Goal: Information Seeking & Learning: Learn about a topic

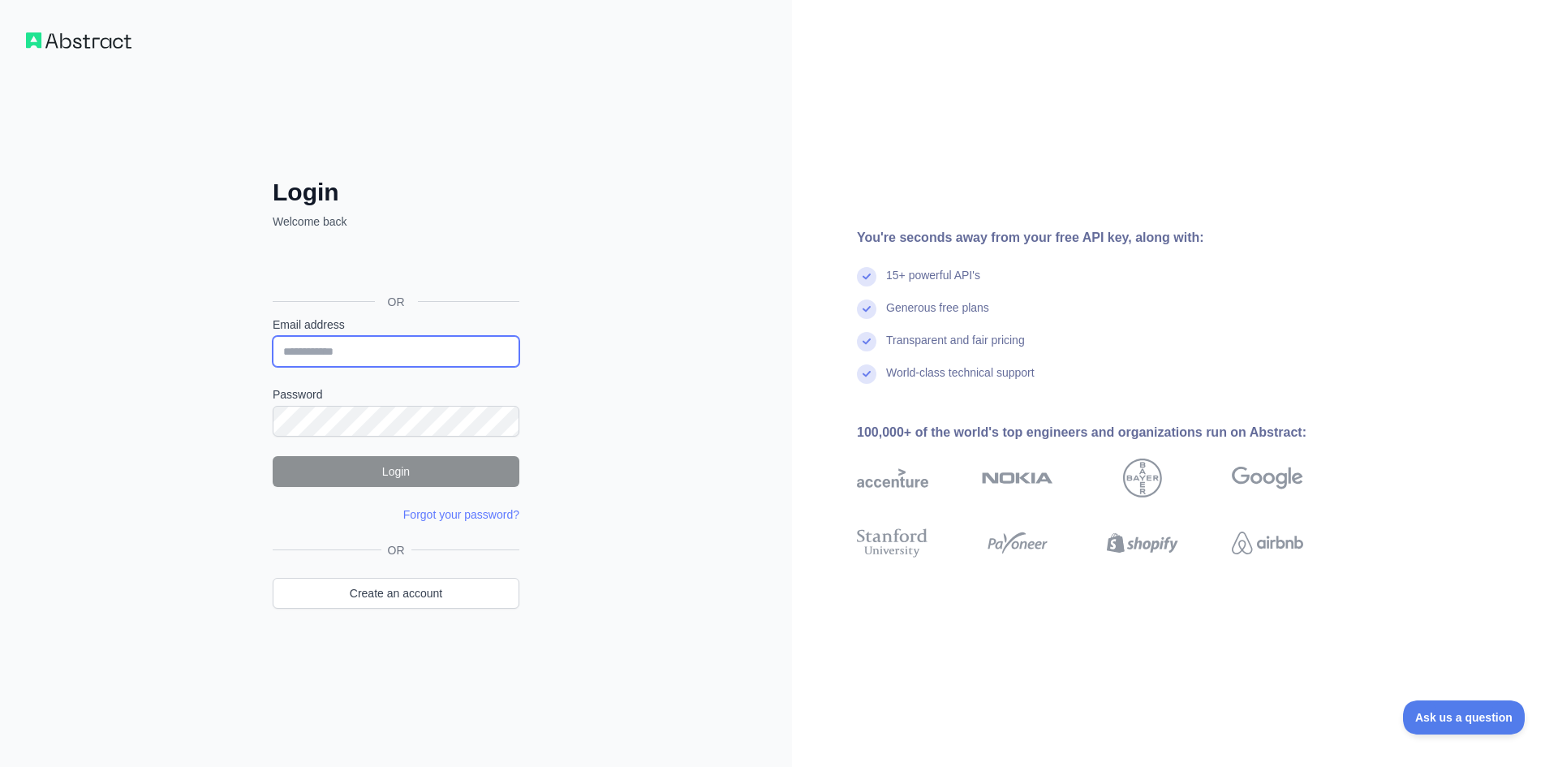
click at [355, 354] on input "Email address" at bounding box center [396, 351] width 247 height 31
paste input "**********"
type input "**********"
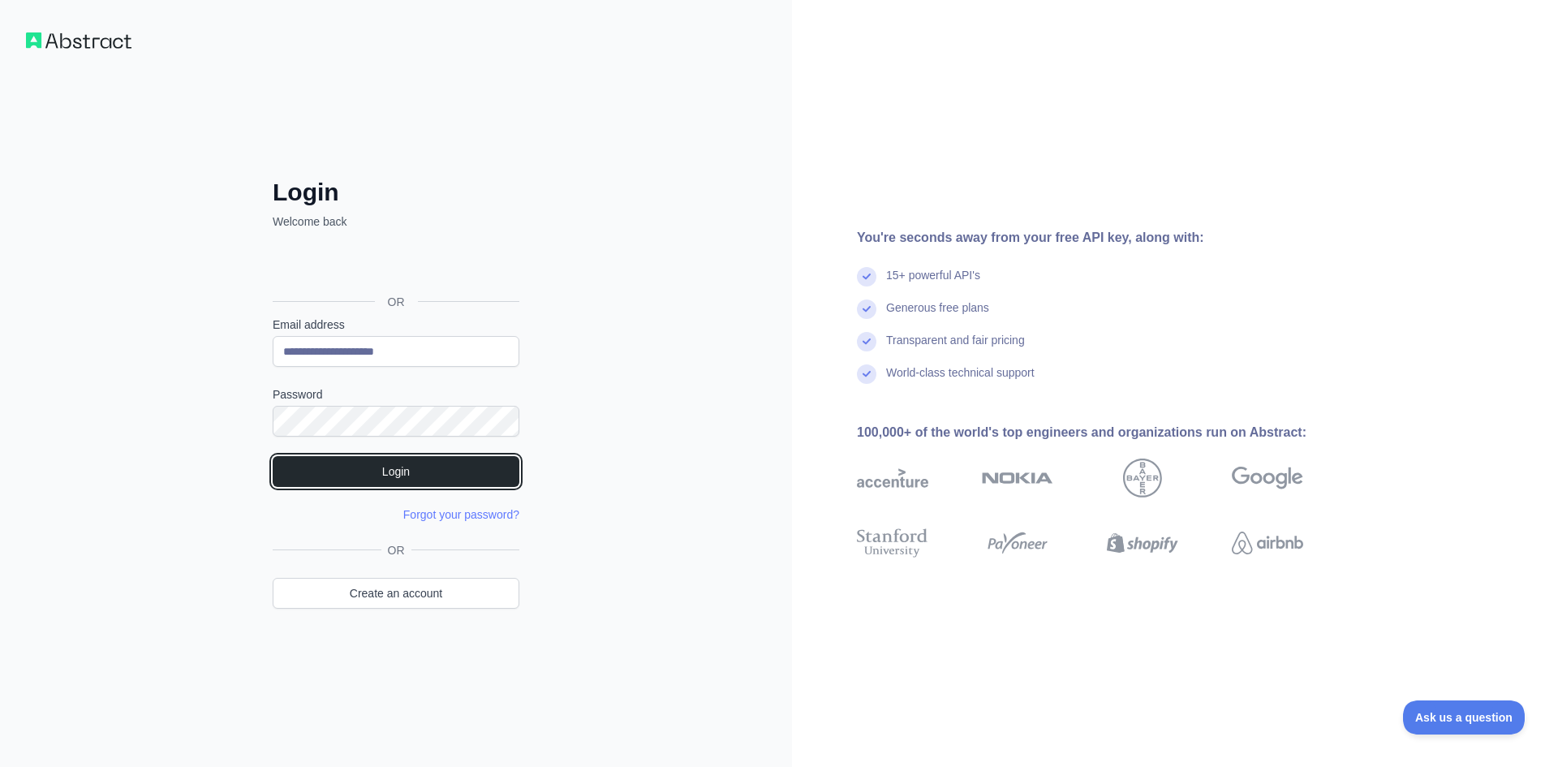
click at [441, 476] on button "Login" at bounding box center [396, 471] width 247 height 31
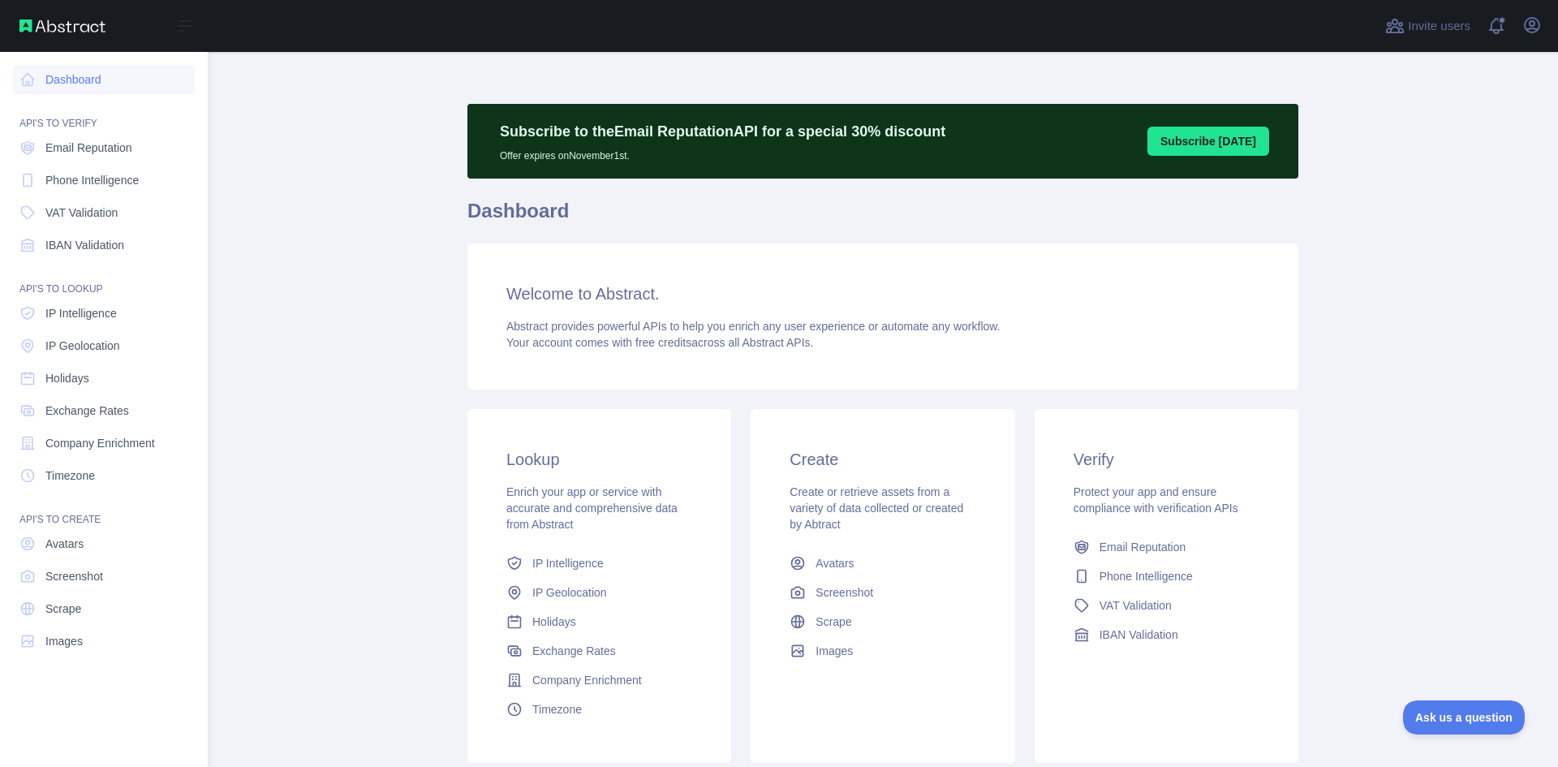
click at [98, 147] on span "Email Reputation" at bounding box center [88, 148] width 87 height 16
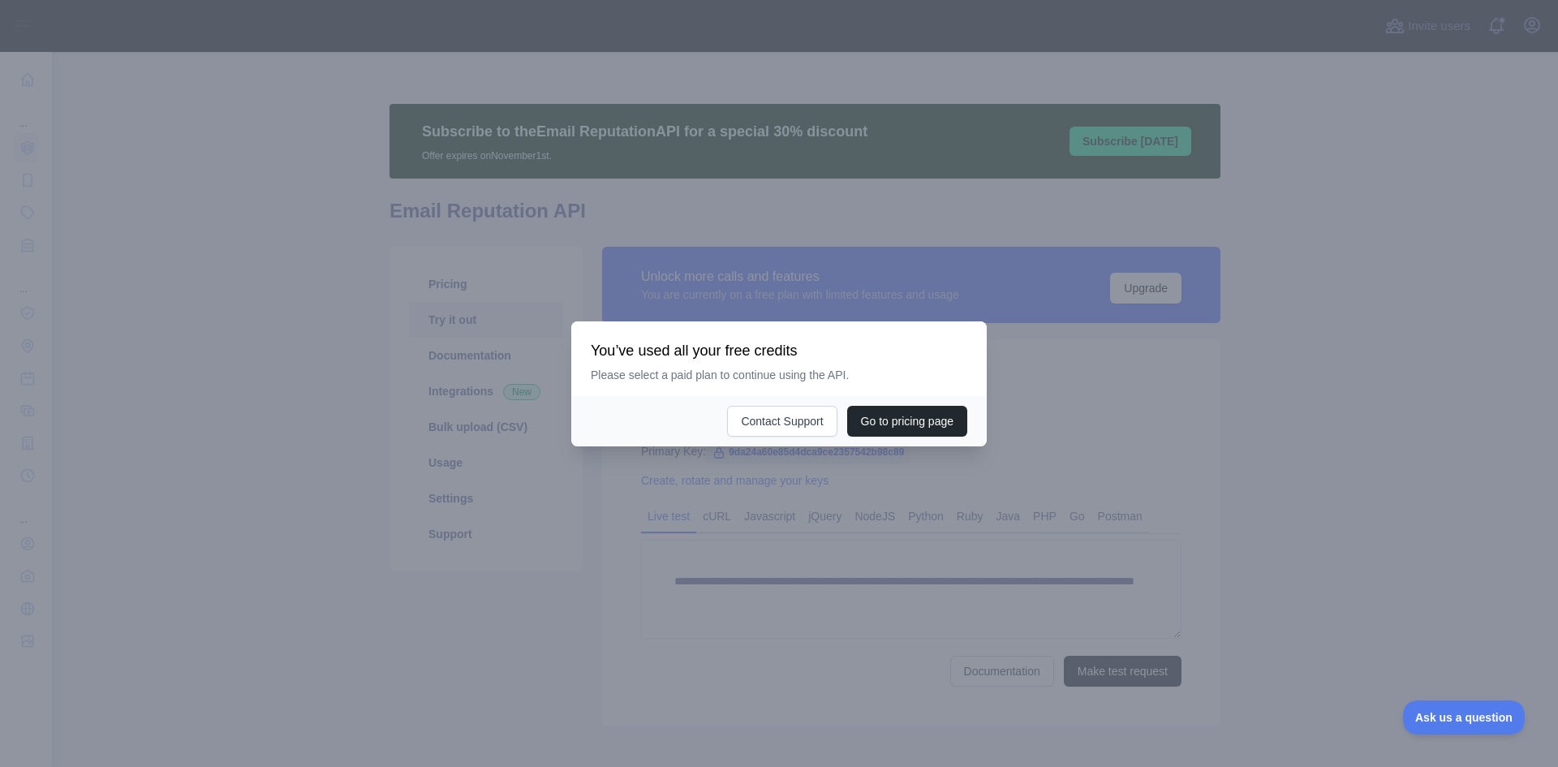
click at [900, 422] on button "Go to pricing page" at bounding box center [907, 421] width 120 height 31
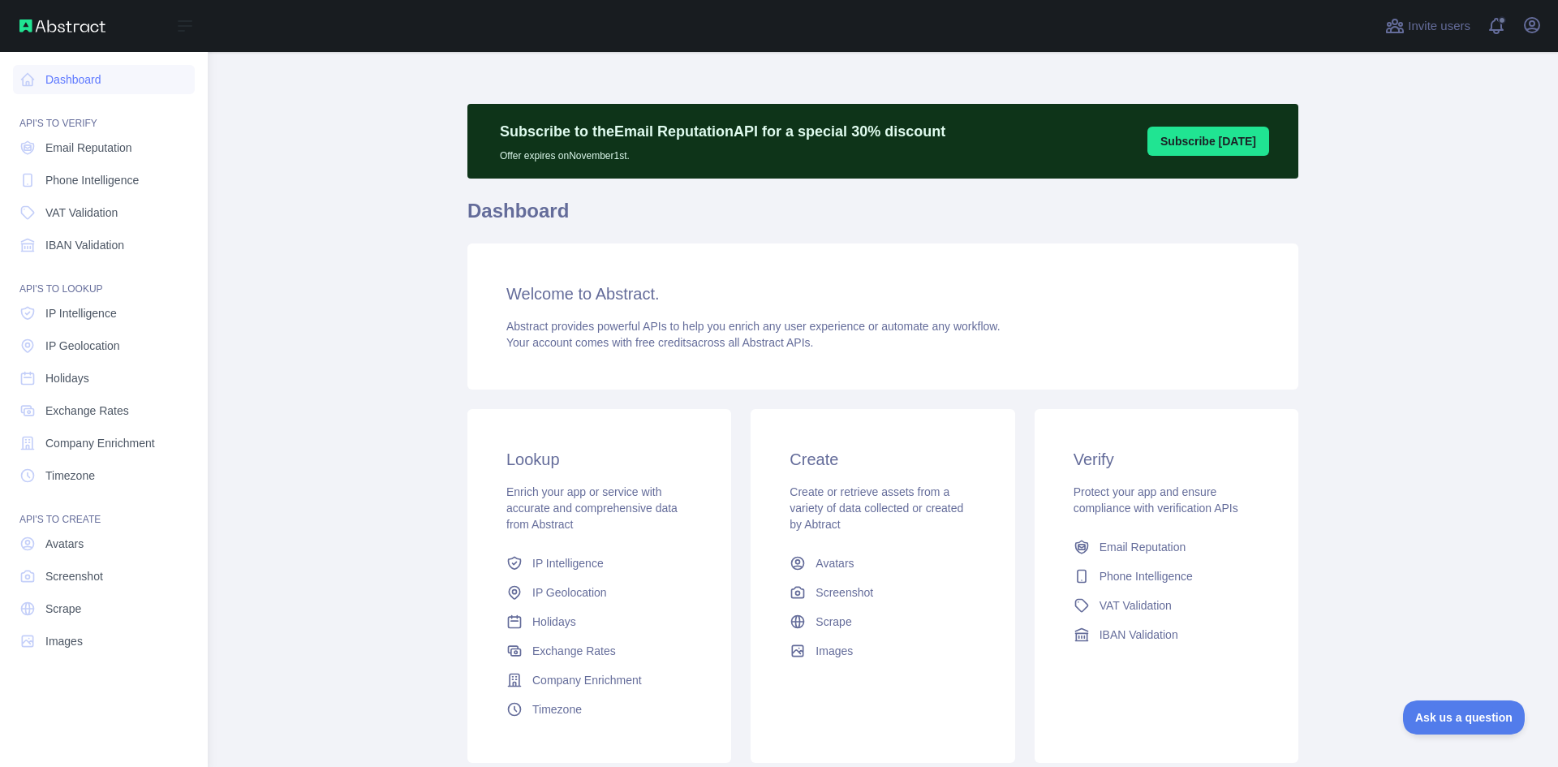
click at [112, 145] on span "Email Reputation" at bounding box center [88, 148] width 87 height 16
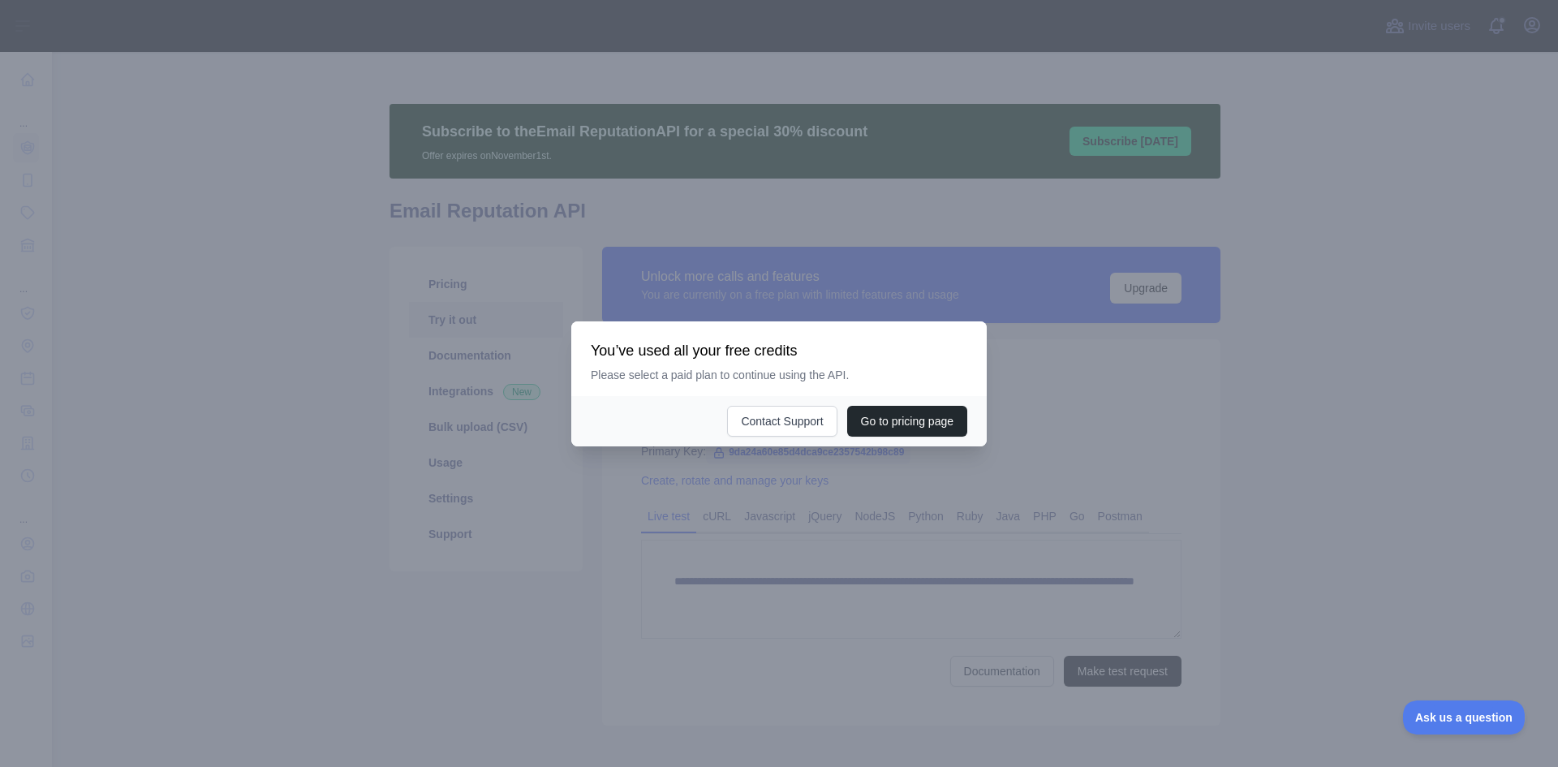
click at [914, 428] on button "Go to pricing page" at bounding box center [907, 421] width 120 height 31
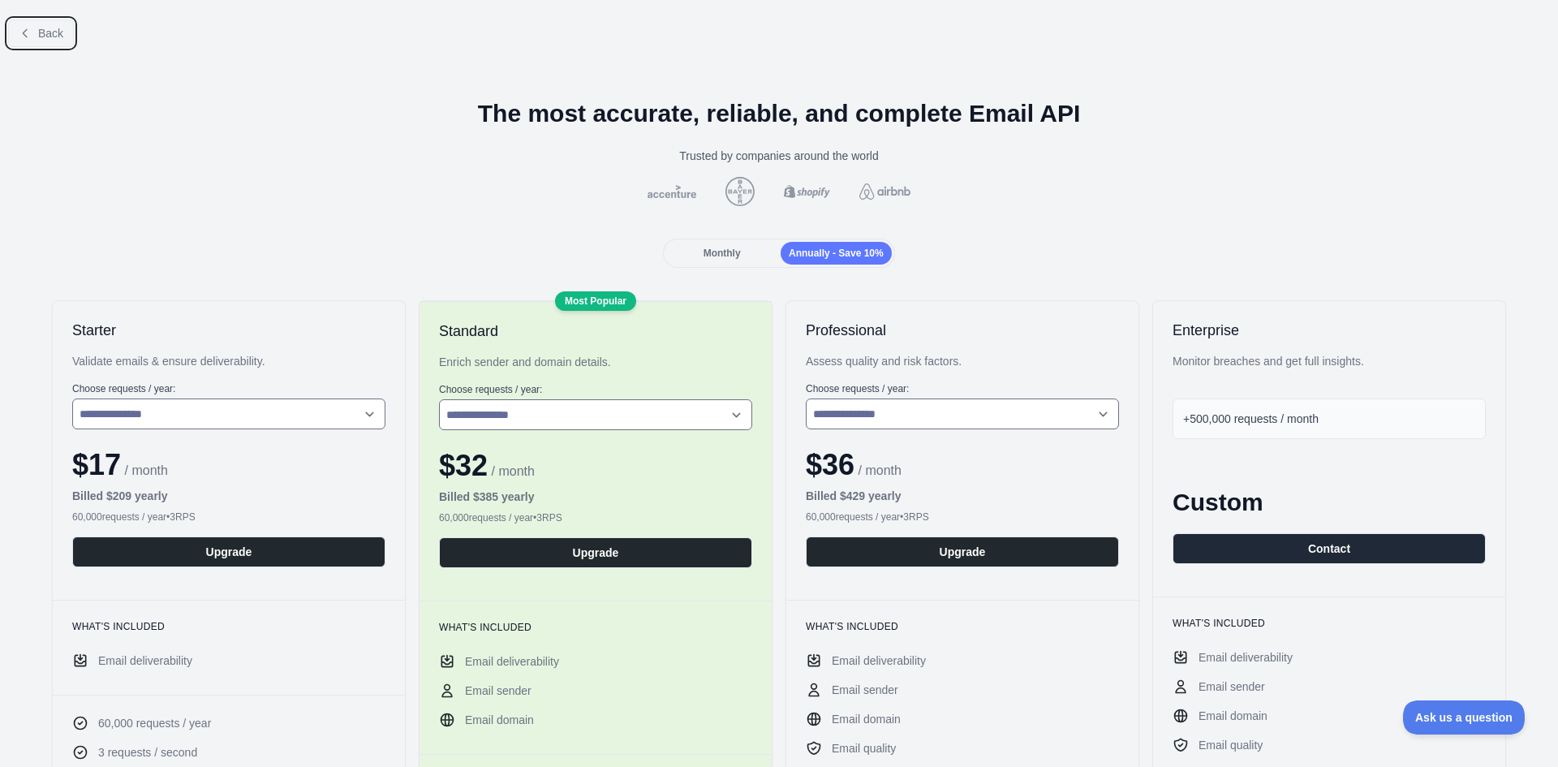
click at [48, 37] on span "Back" at bounding box center [50, 33] width 25 height 13
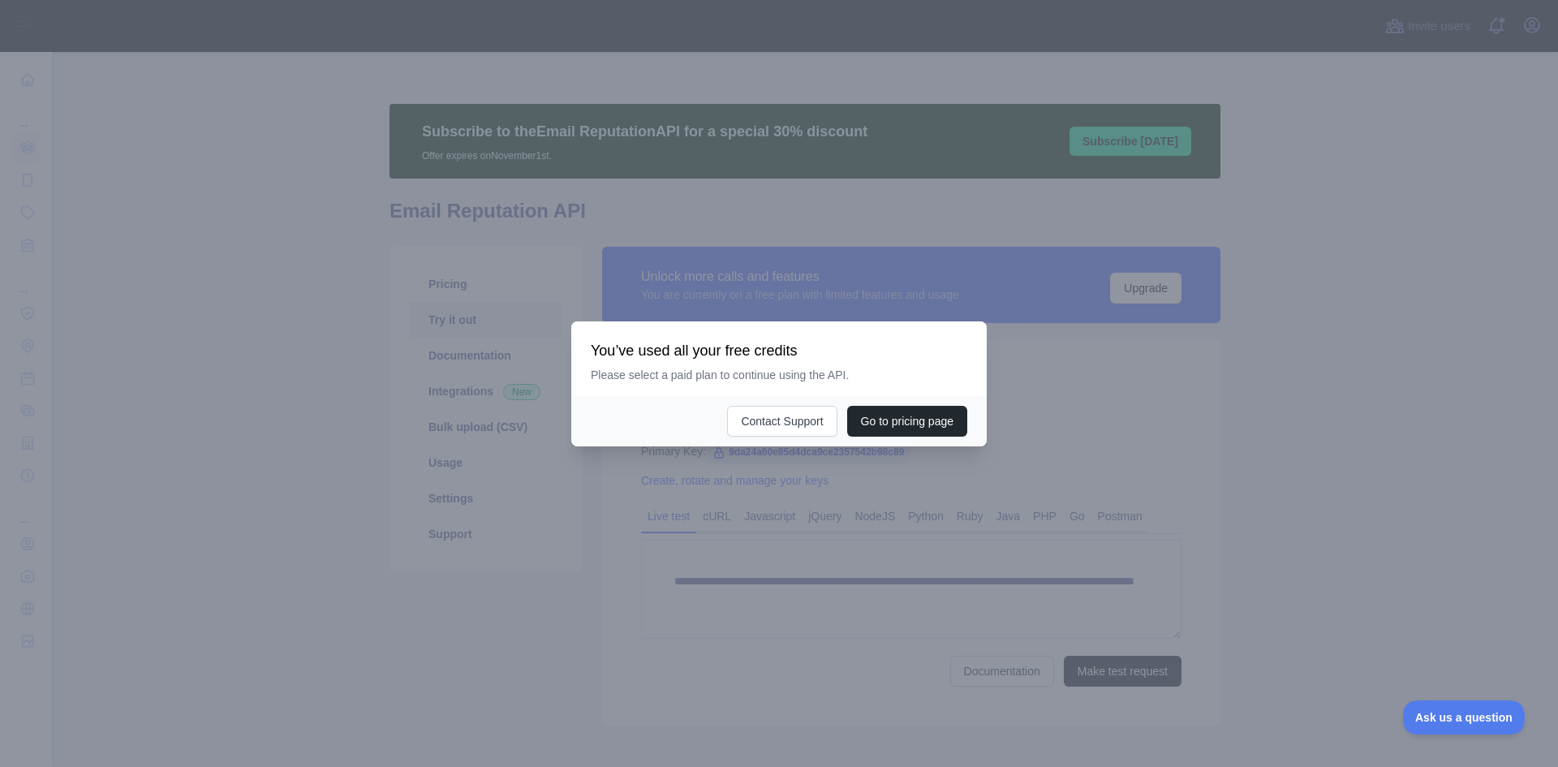
click at [1214, 360] on div at bounding box center [779, 383] width 1558 height 767
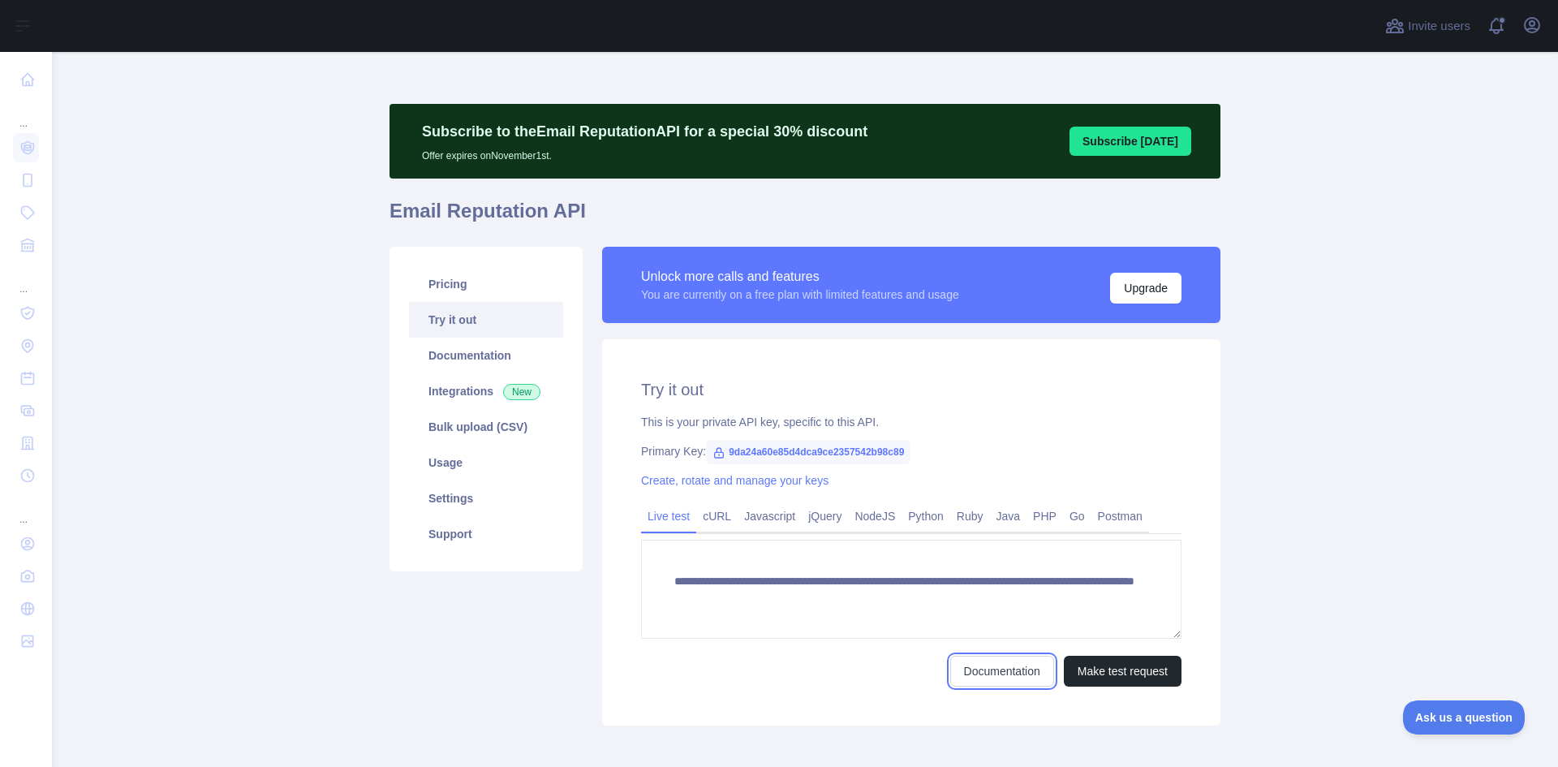
click at [983, 676] on link "Documentation" at bounding box center [1002, 670] width 104 height 31
click at [1098, 516] on link "Postman" at bounding box center [1120, 516] width 58 height 26
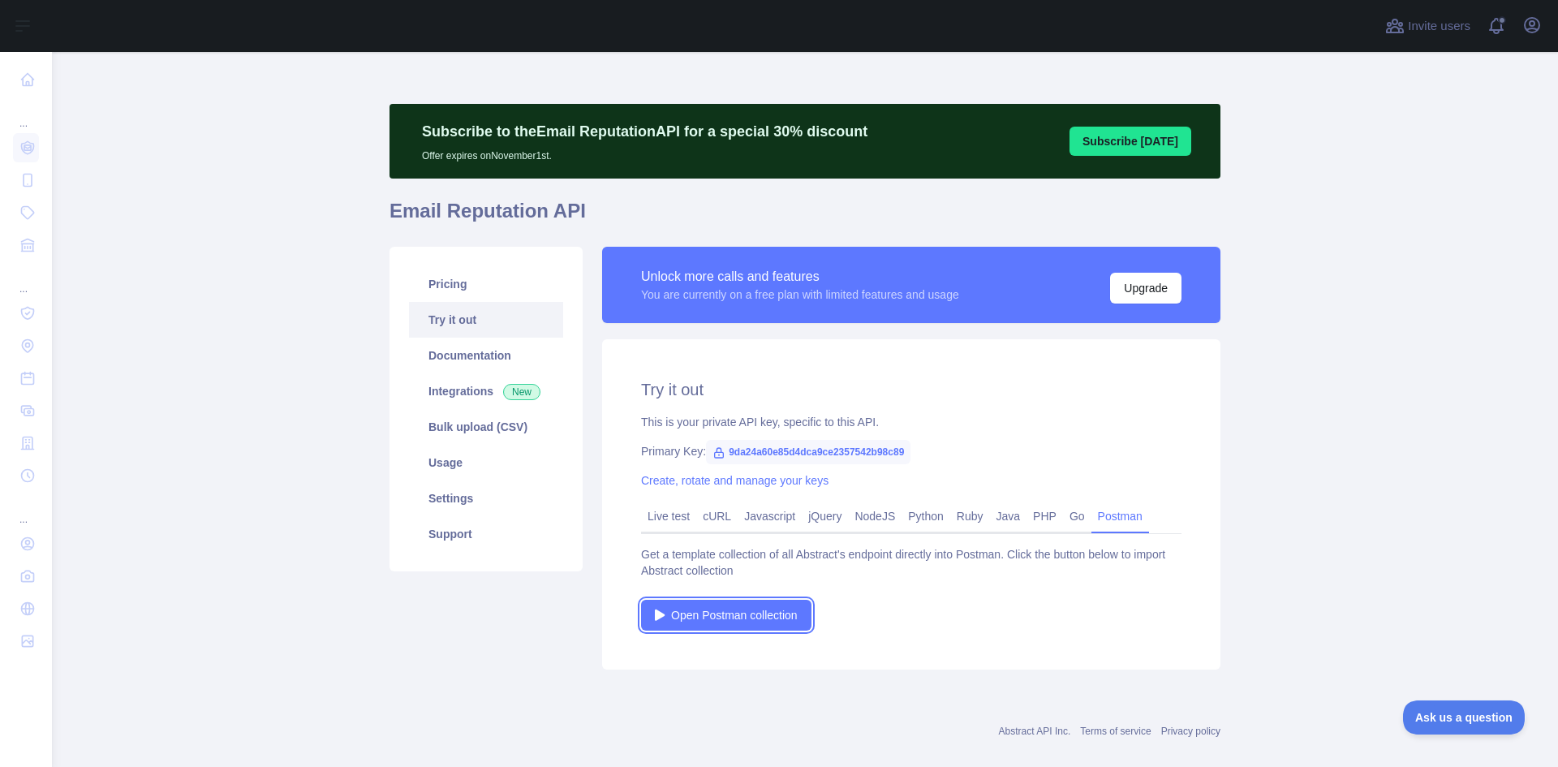
click at [728, 612] on span "Open Postman collection" at bounding box center [734, 615] width 127 height 16
click at [1065, 519] on link "Go" at bounding box center [1077, 516] width 28 height 26
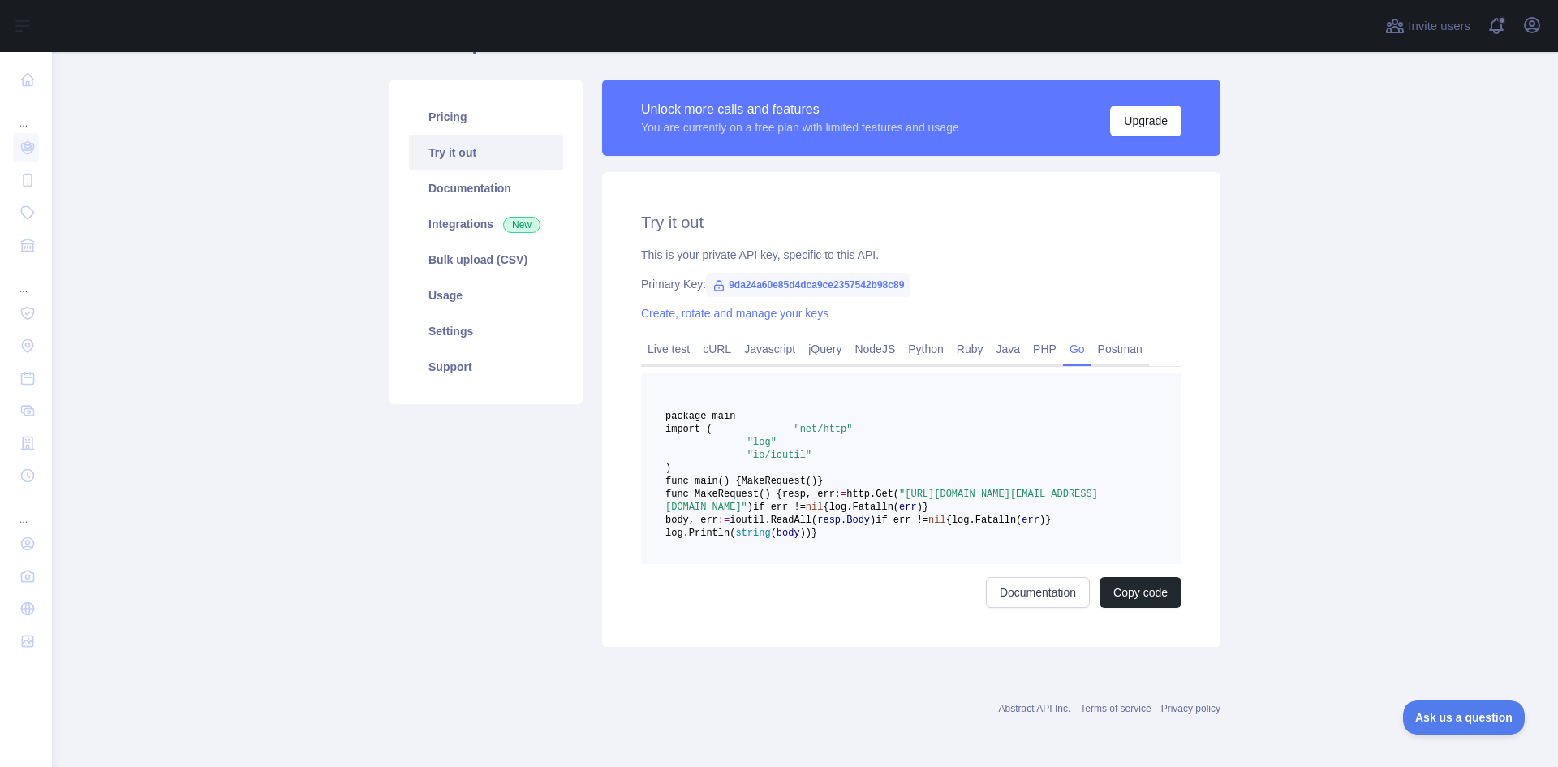
scroll to position [375, 0]
click at [696, 336] on link "cURL" at bounding box center [716, 349] width 41 height 26
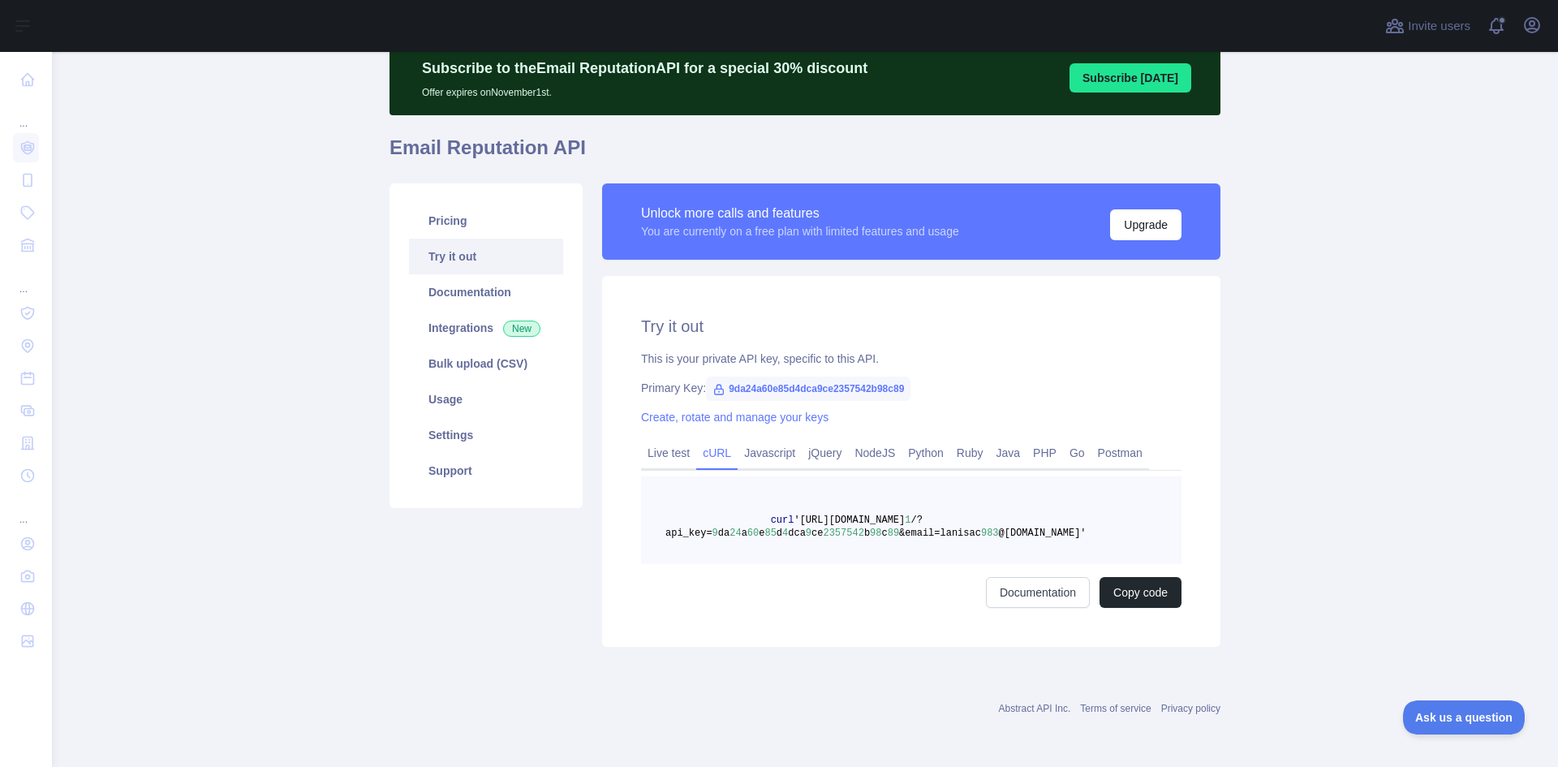
scroll to position [63, 0]
click at [459, 291] on link "Documentation" at bounding box center [486, 292] width 154 height 36
click at [748, 452] on link "Javascript" at bounding box center [769, 453] width 64 height 26
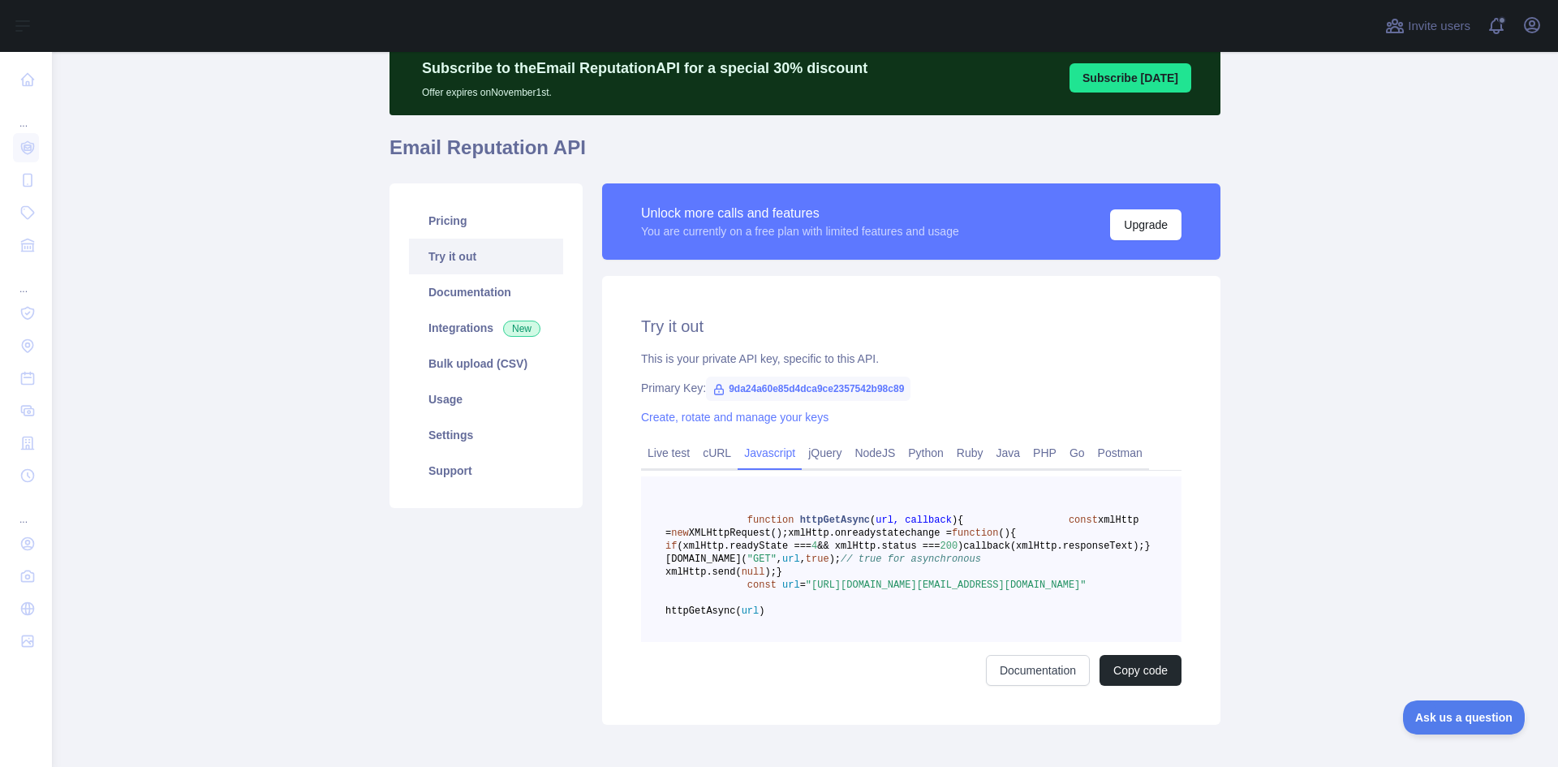
click at [807, 455] on link "jQuery" at bounding box center [824, 453] width 46 height 26
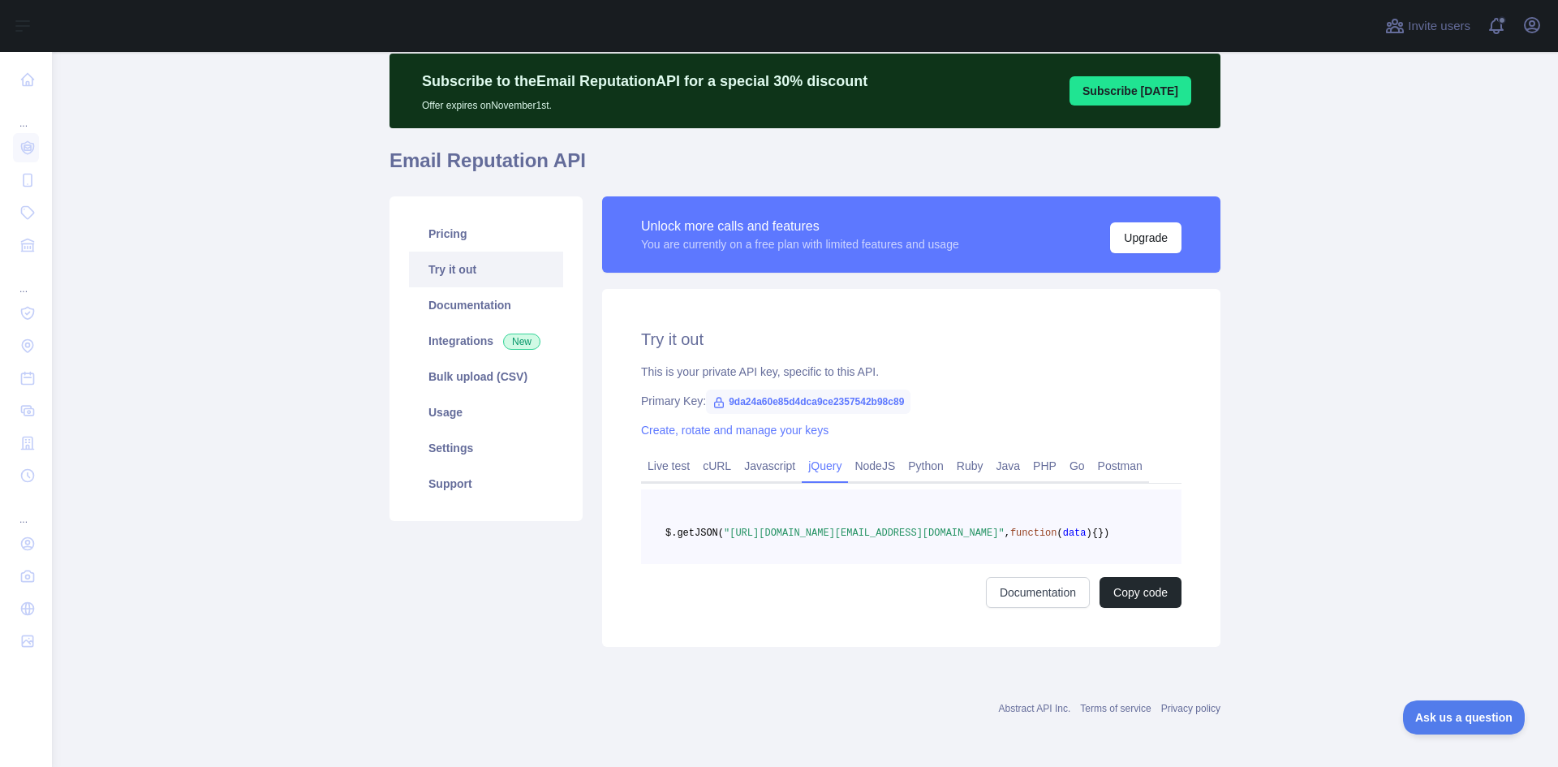
click at [865, 453] on link "NodeJS" at bounding box center [875, 466] width 54 height 26
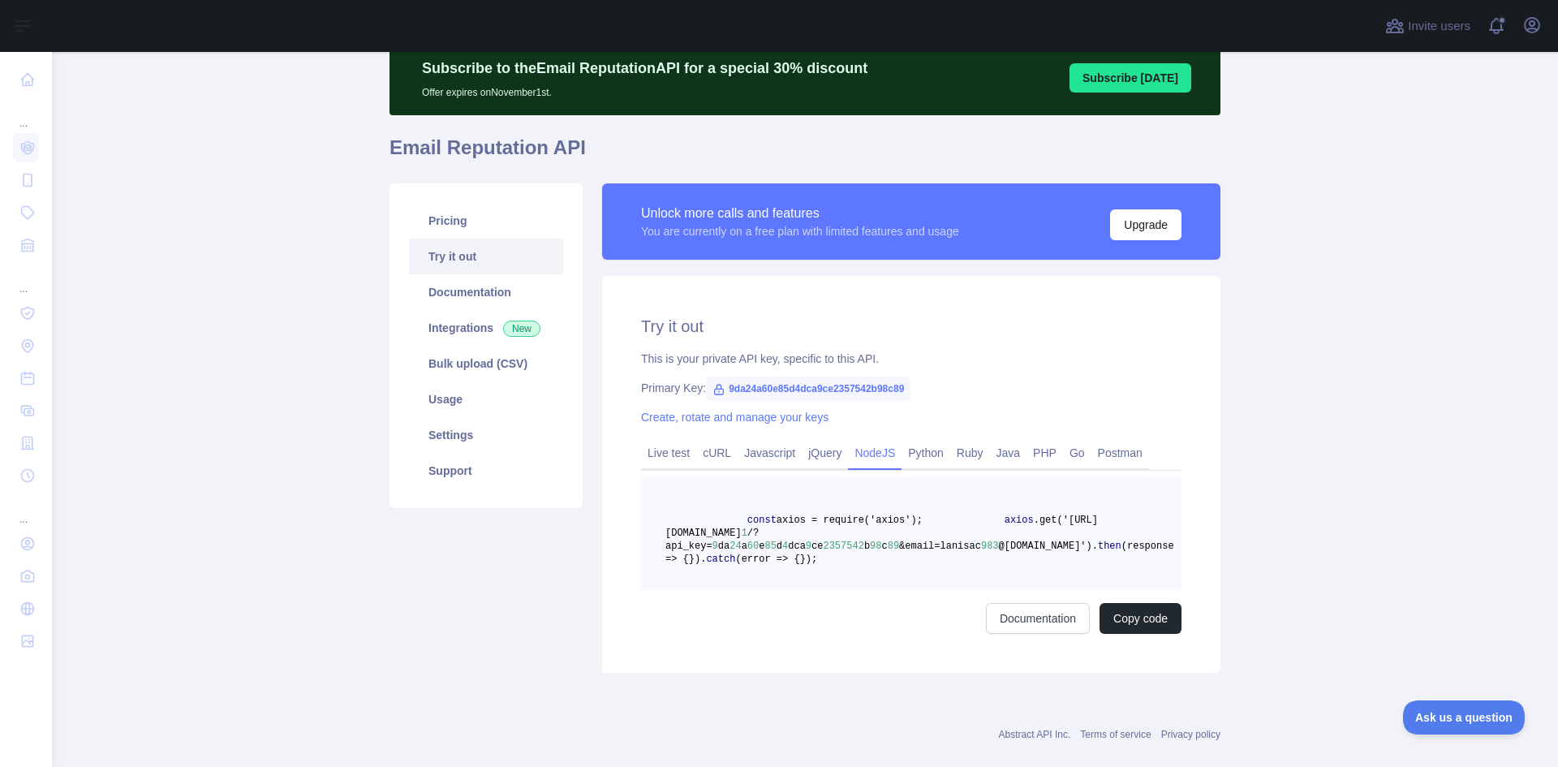
click at [914, 453] on link "Python" at bounding box center [925, 453] width 49 height 26
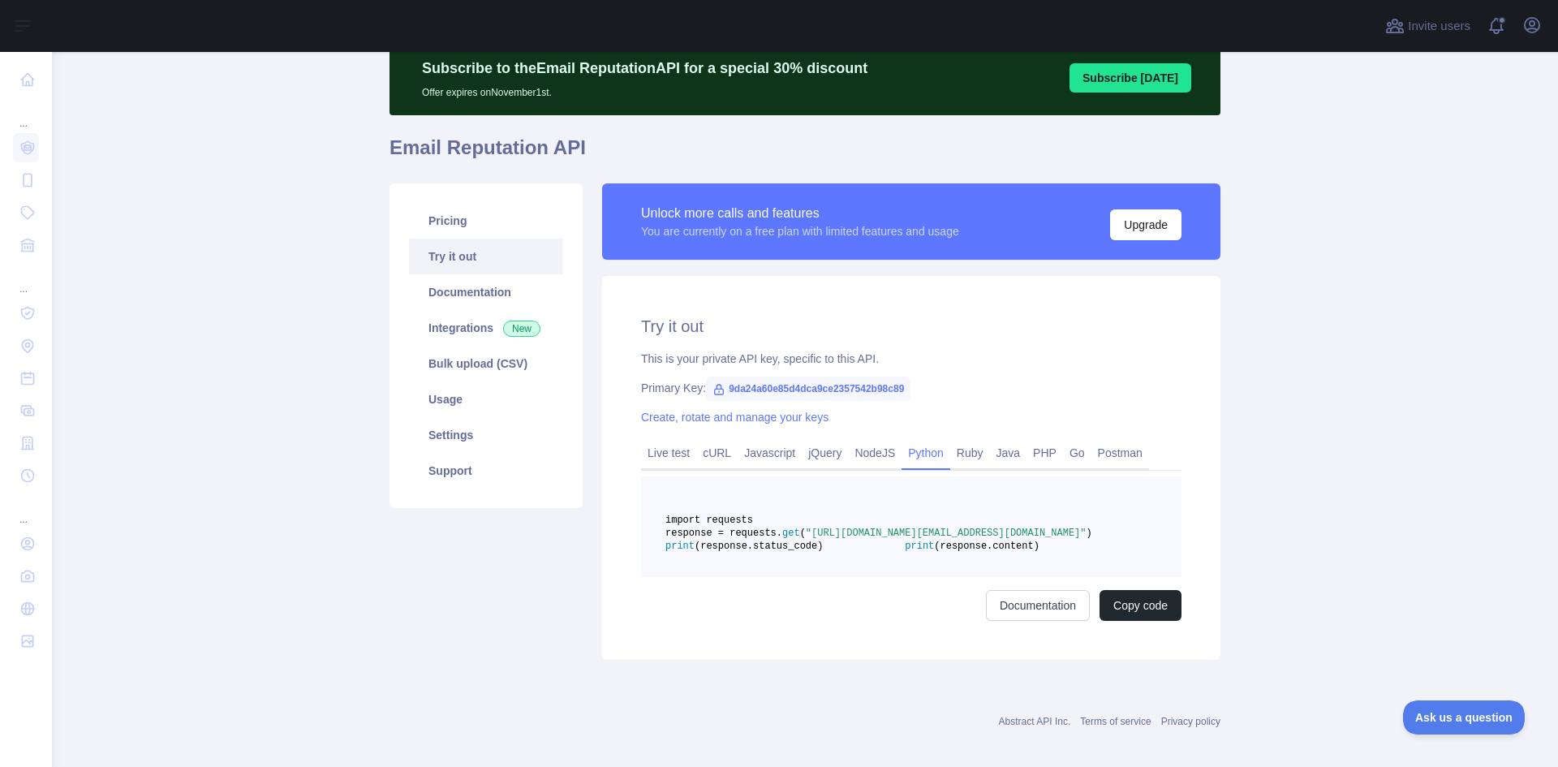
click at [964, 452] on link "Ruby" at bounding box center [970, 453] width 40 height 26
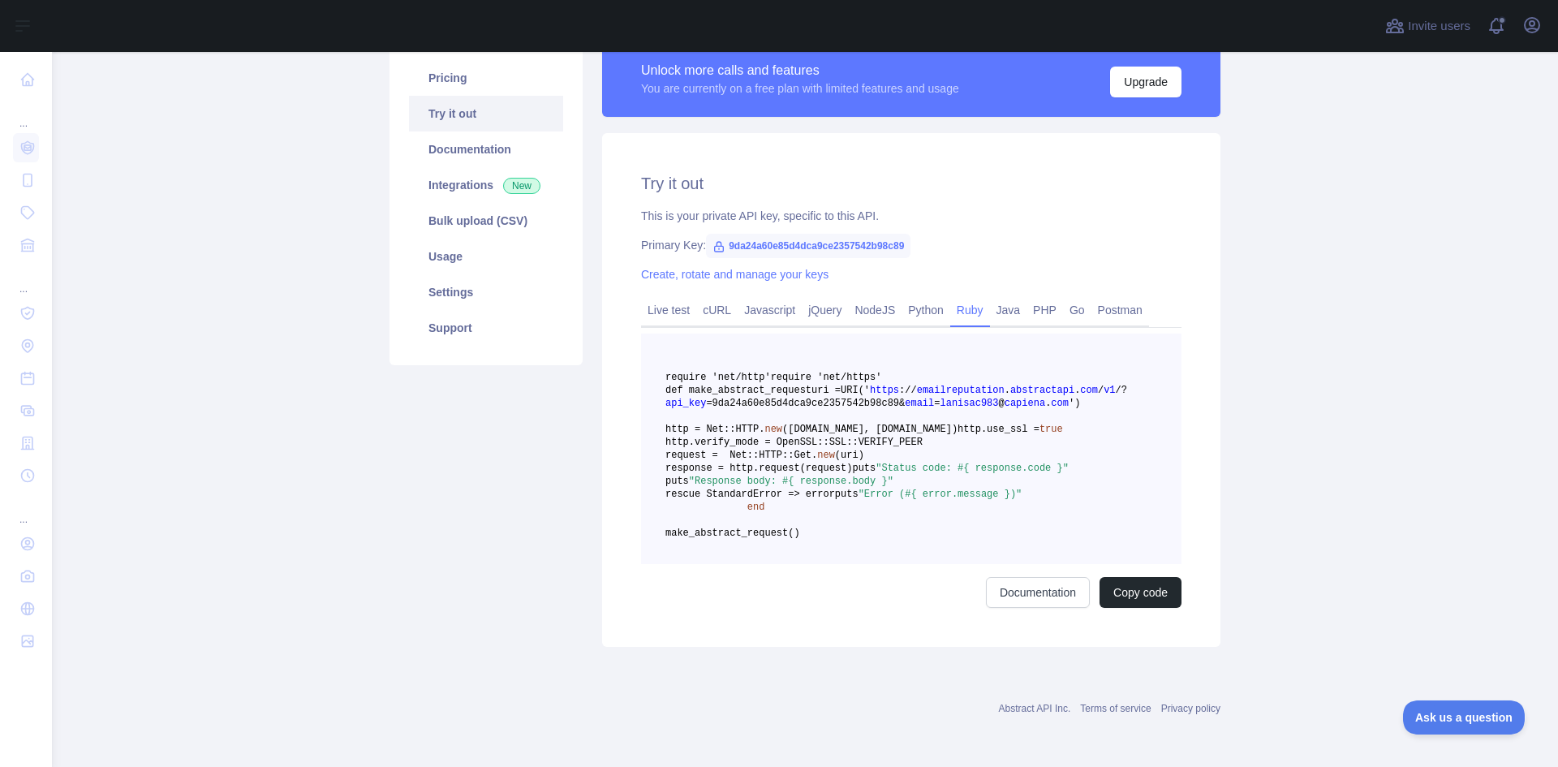
scroll to position [307, 0]
click at [995, 297] on link "Java" at bounding box center [1008, 310] width 37 height 26
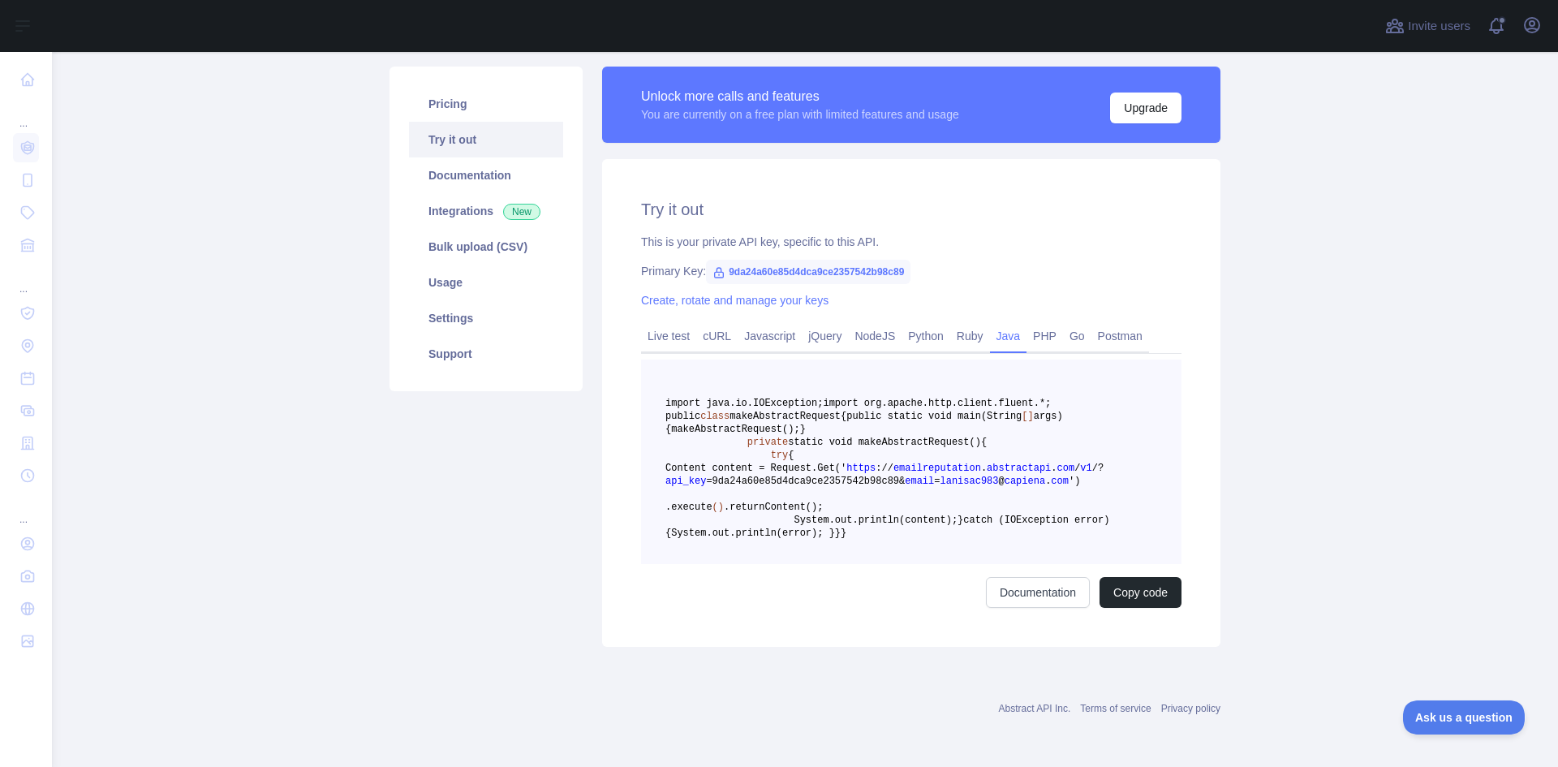
click at [1032, 323] on link "PHP" at bounding box center [1044, 336] width 37 height 26
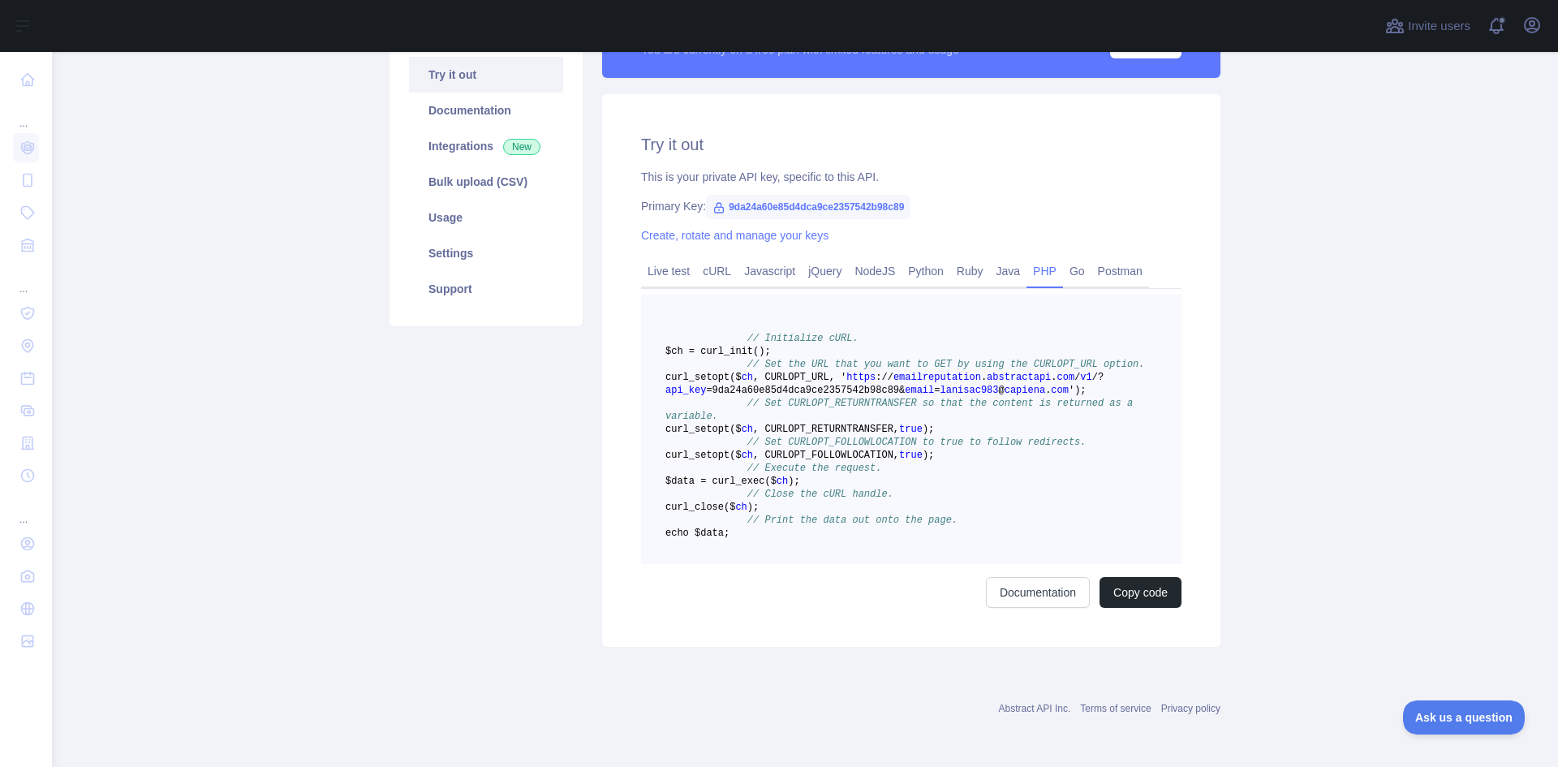
click at [1073, 258] on link "Go" at bounding box center [1077, 271] width 28 height 26
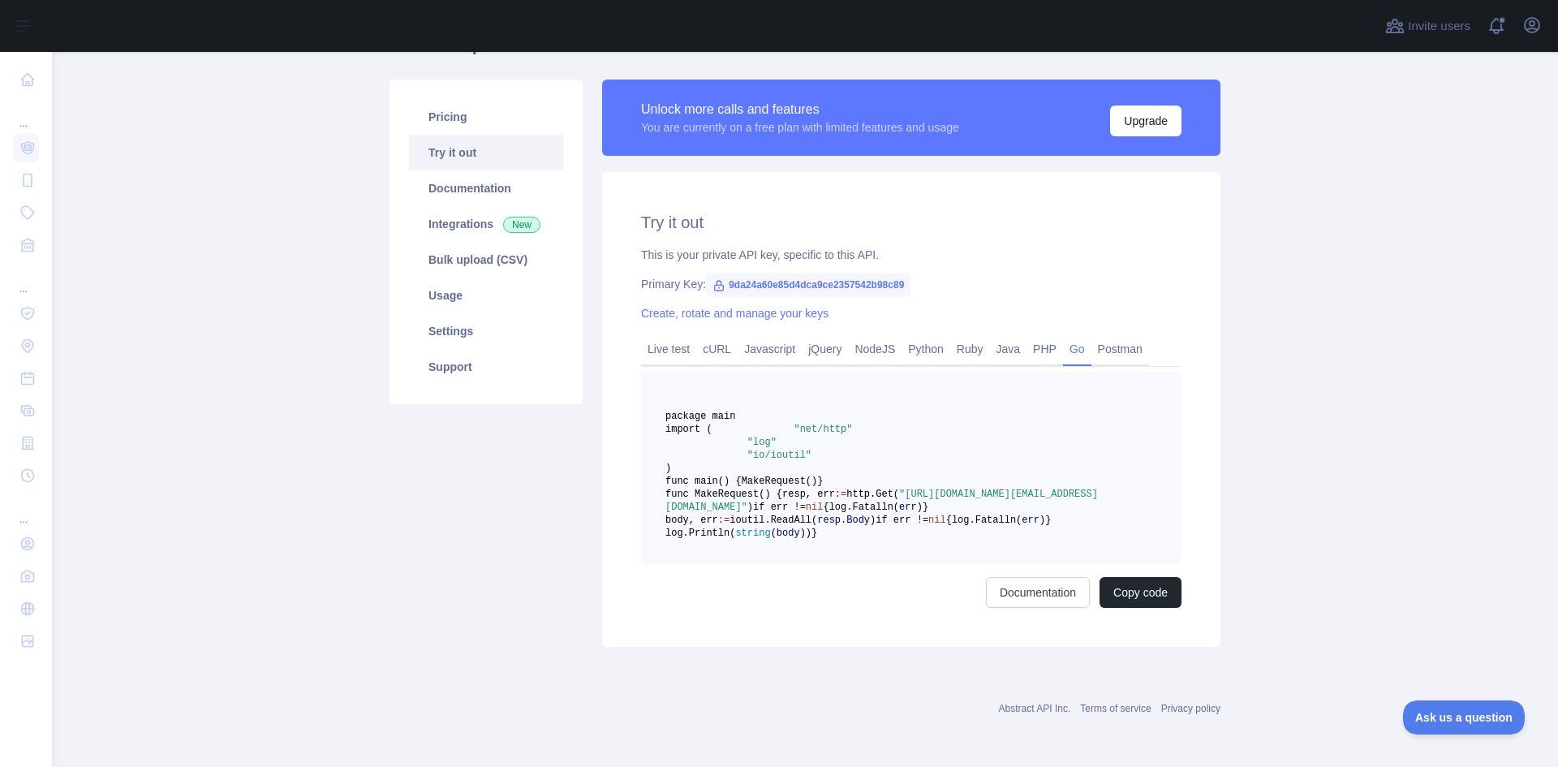
click at [1111, 336] on link "Postman" at bounding box center [1120, 349] width 58 height 26
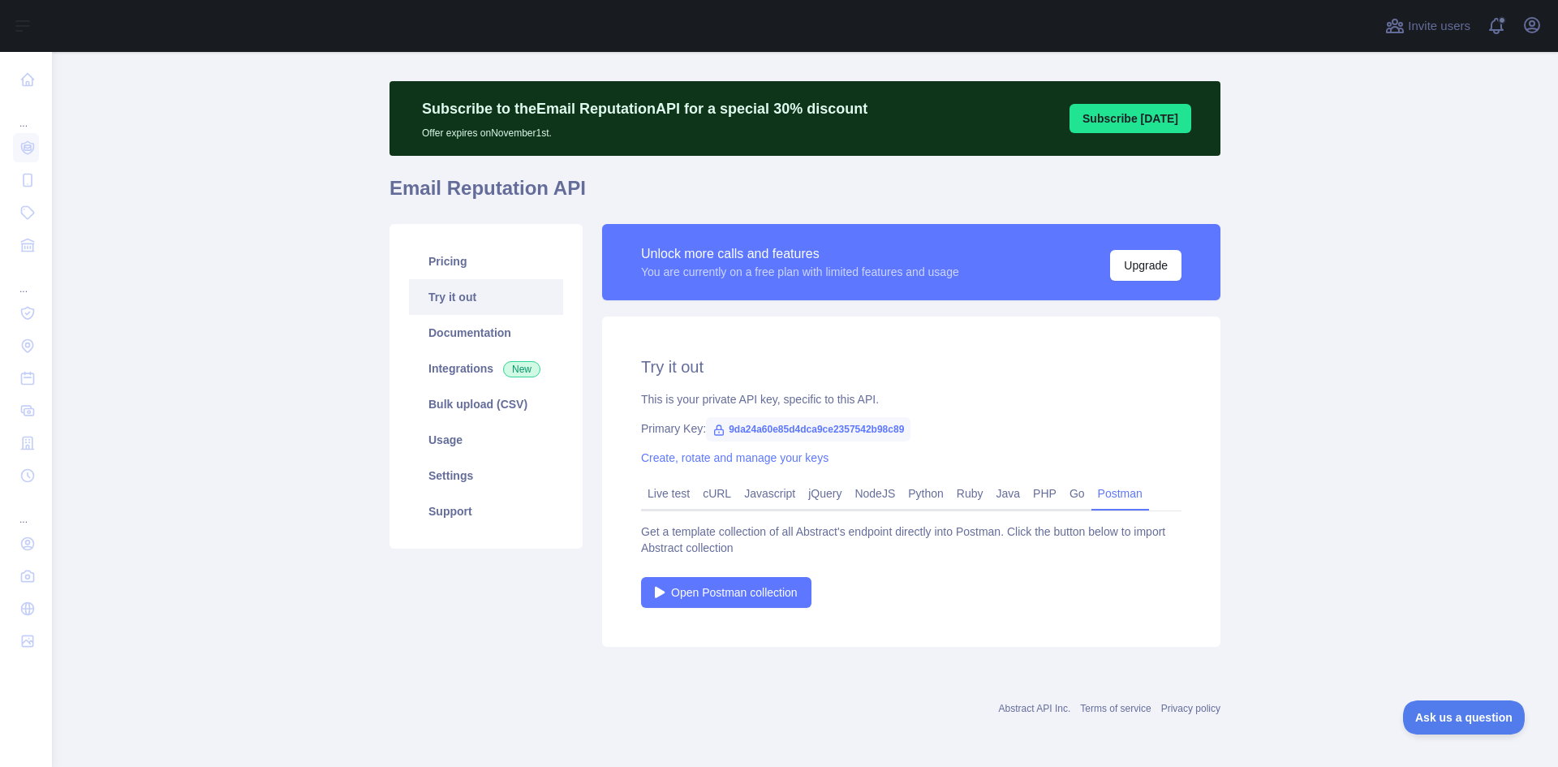
scroll to position [23, 0]
click at [669, 496] on link "Live test" at bounding box center [668, 493] width 55 height 26
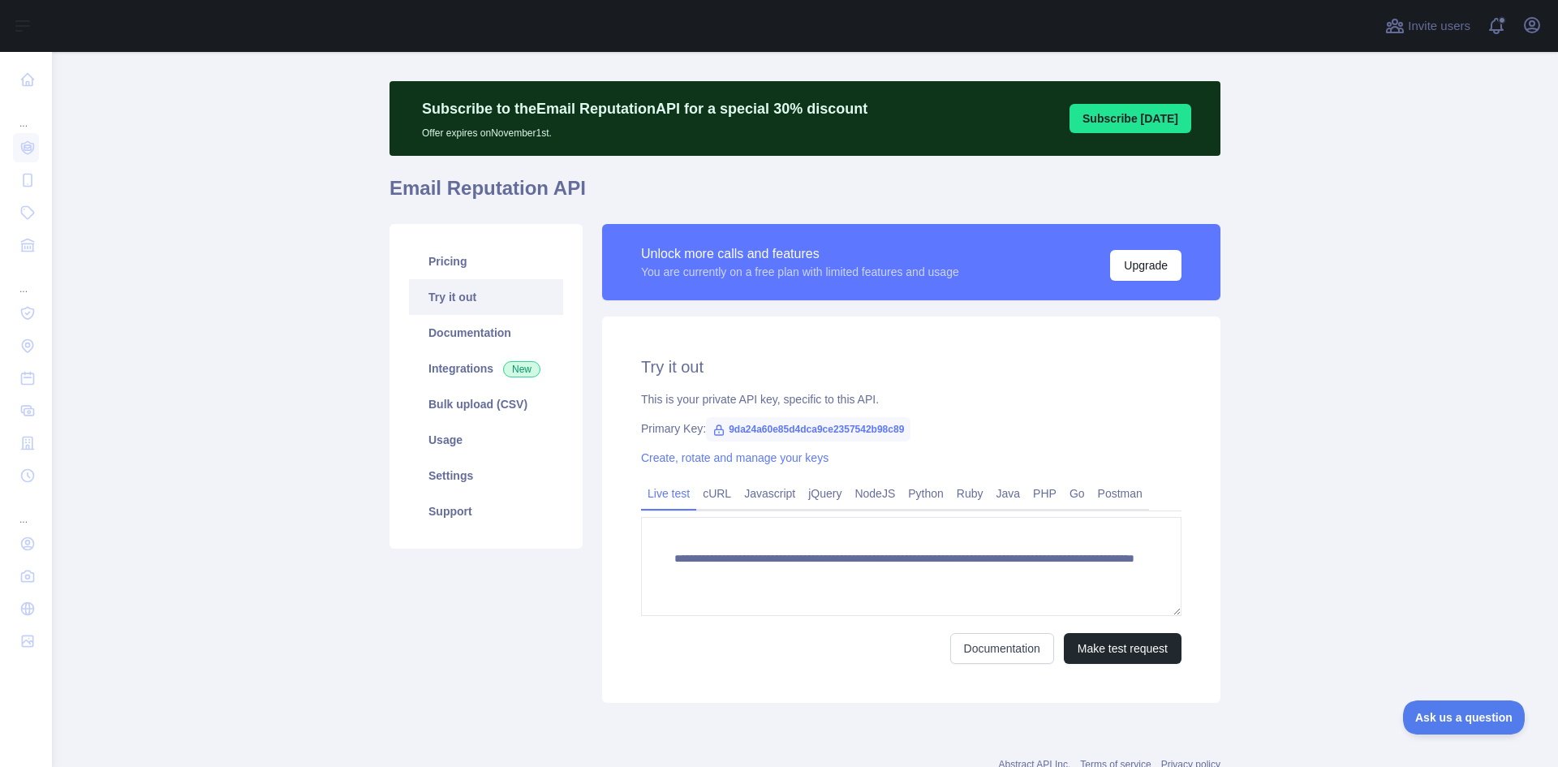
click at [715, 493] on link "cURL" at bounding box center [716, 493] width 41 height 26
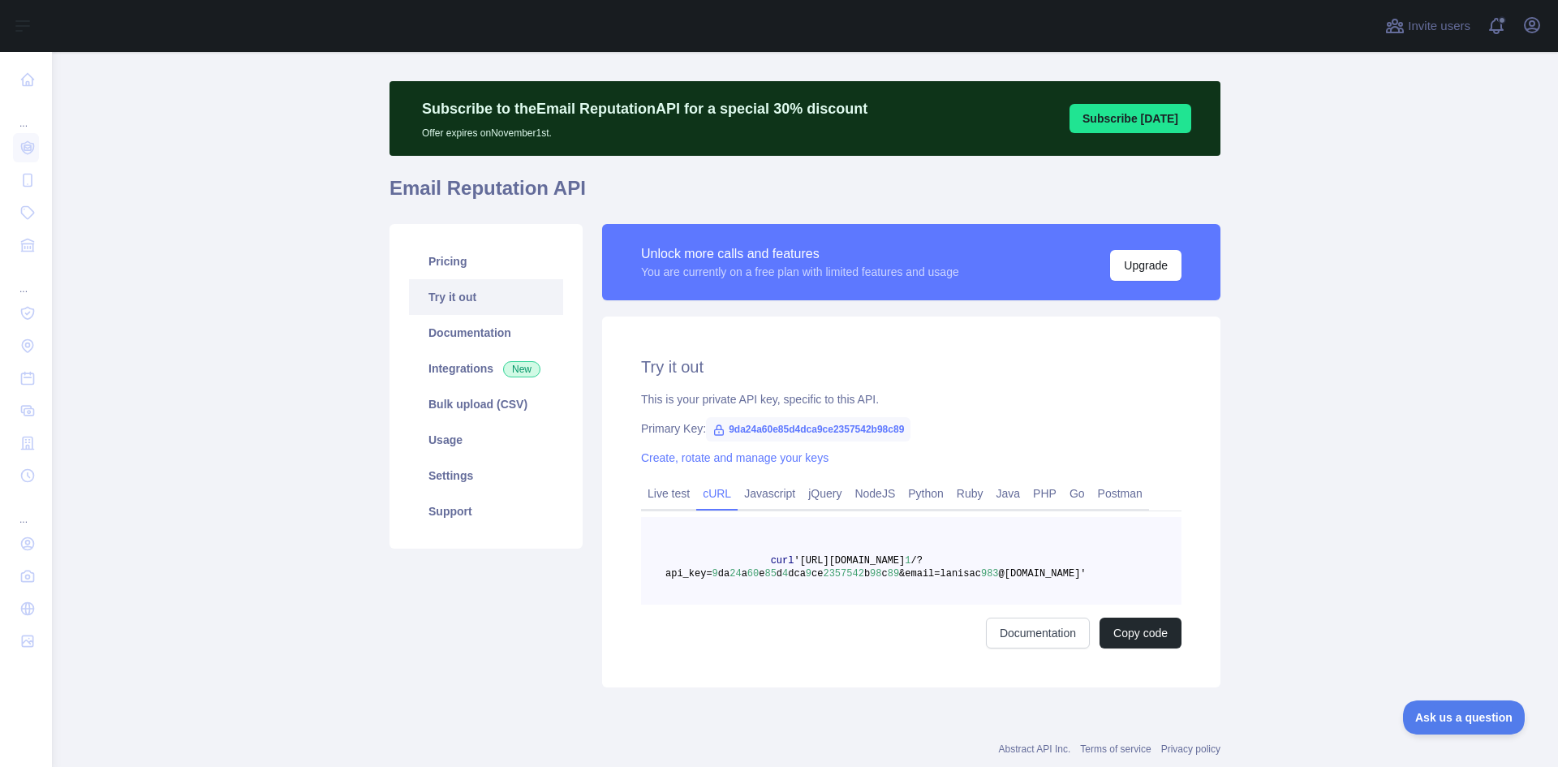
click at [458, 371] on link "Integrations New" at bounding box center [486, 368] width 154 height 36
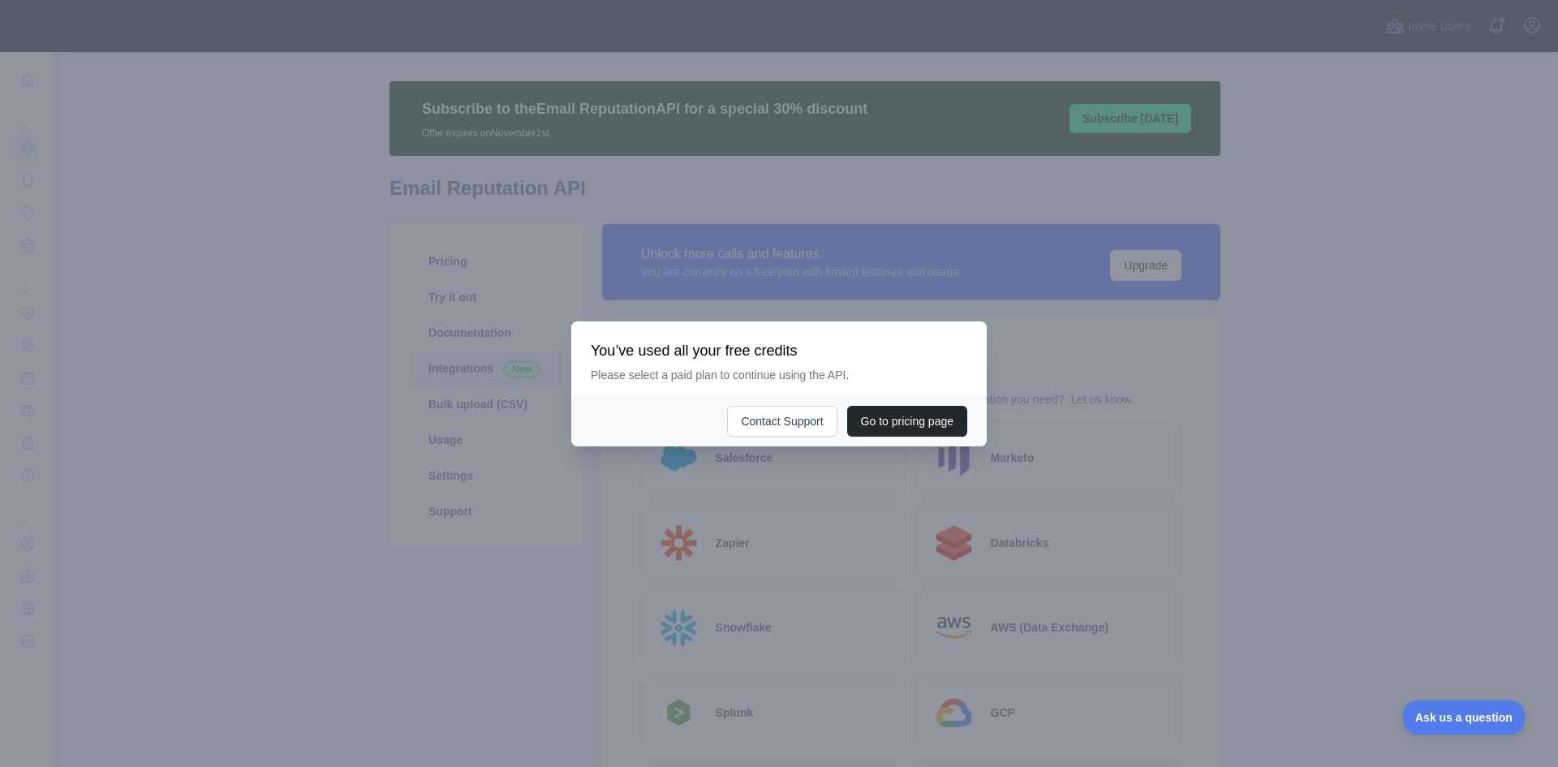
click at [1337, 537] on div at bounding box center [779, 383] width 1558 height 767
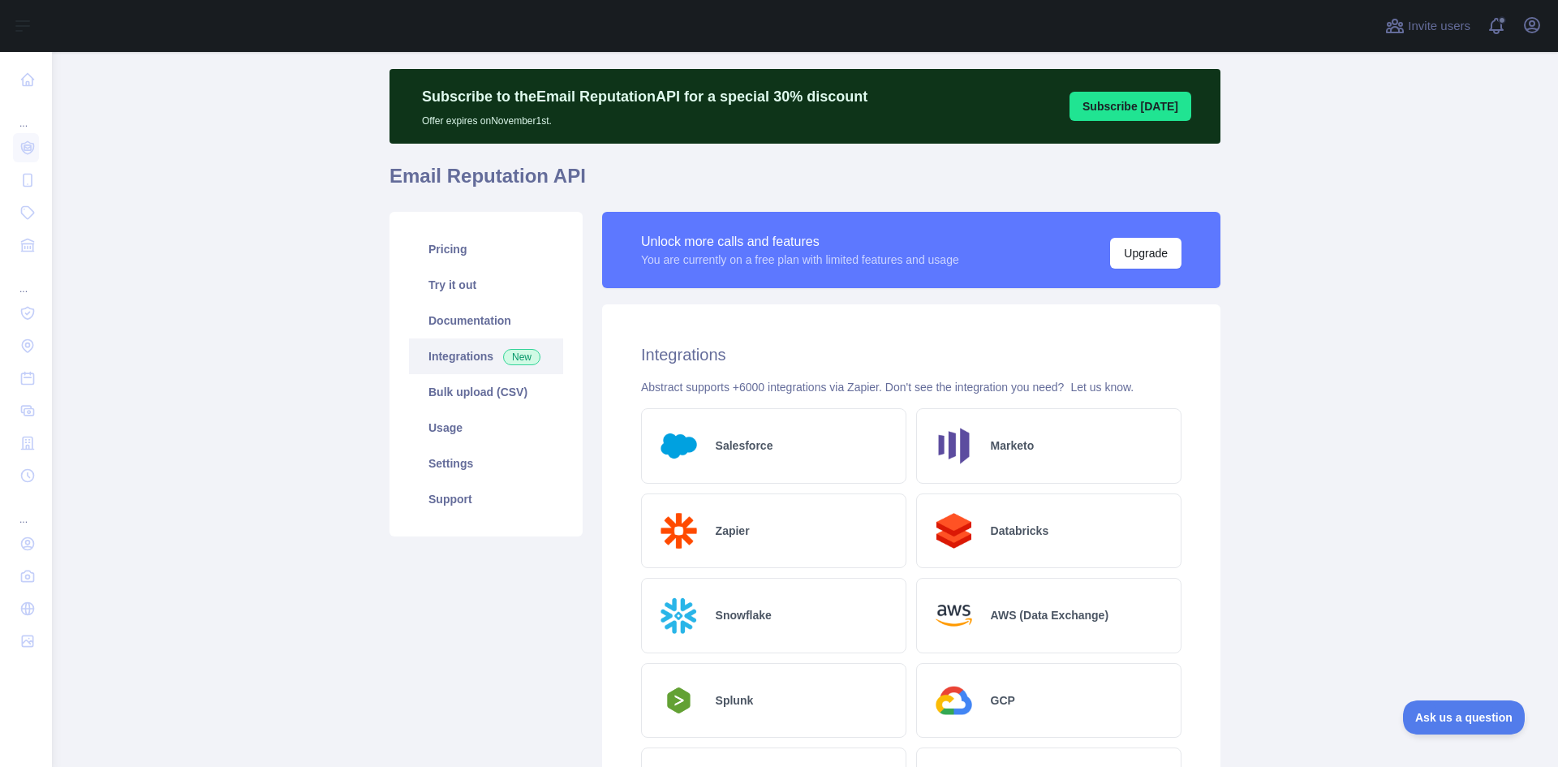
scroll to position [33, 0]
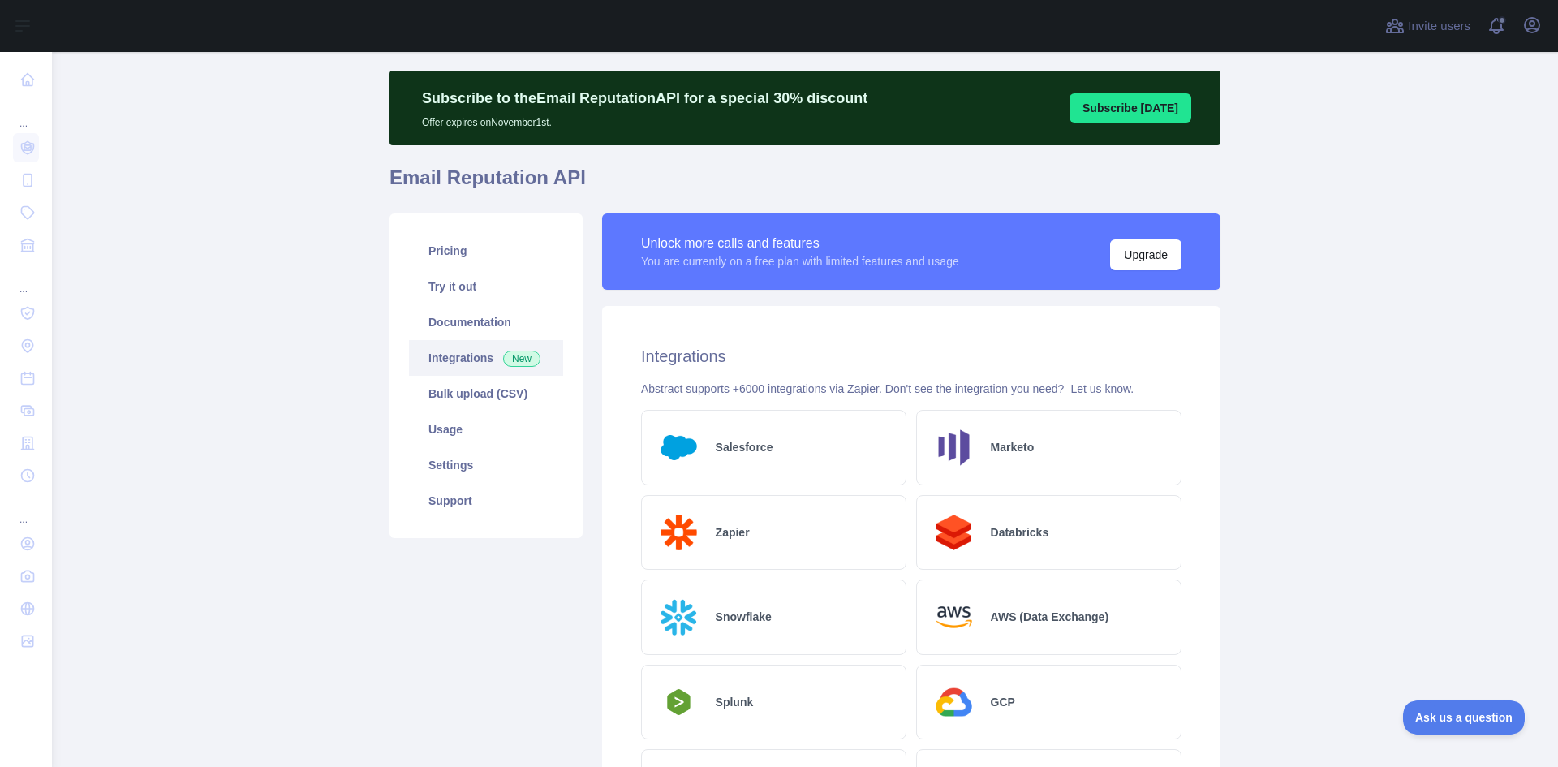
click at [456, 428] on link "Usage" at bounding box center [486, 429] width 154 height 36
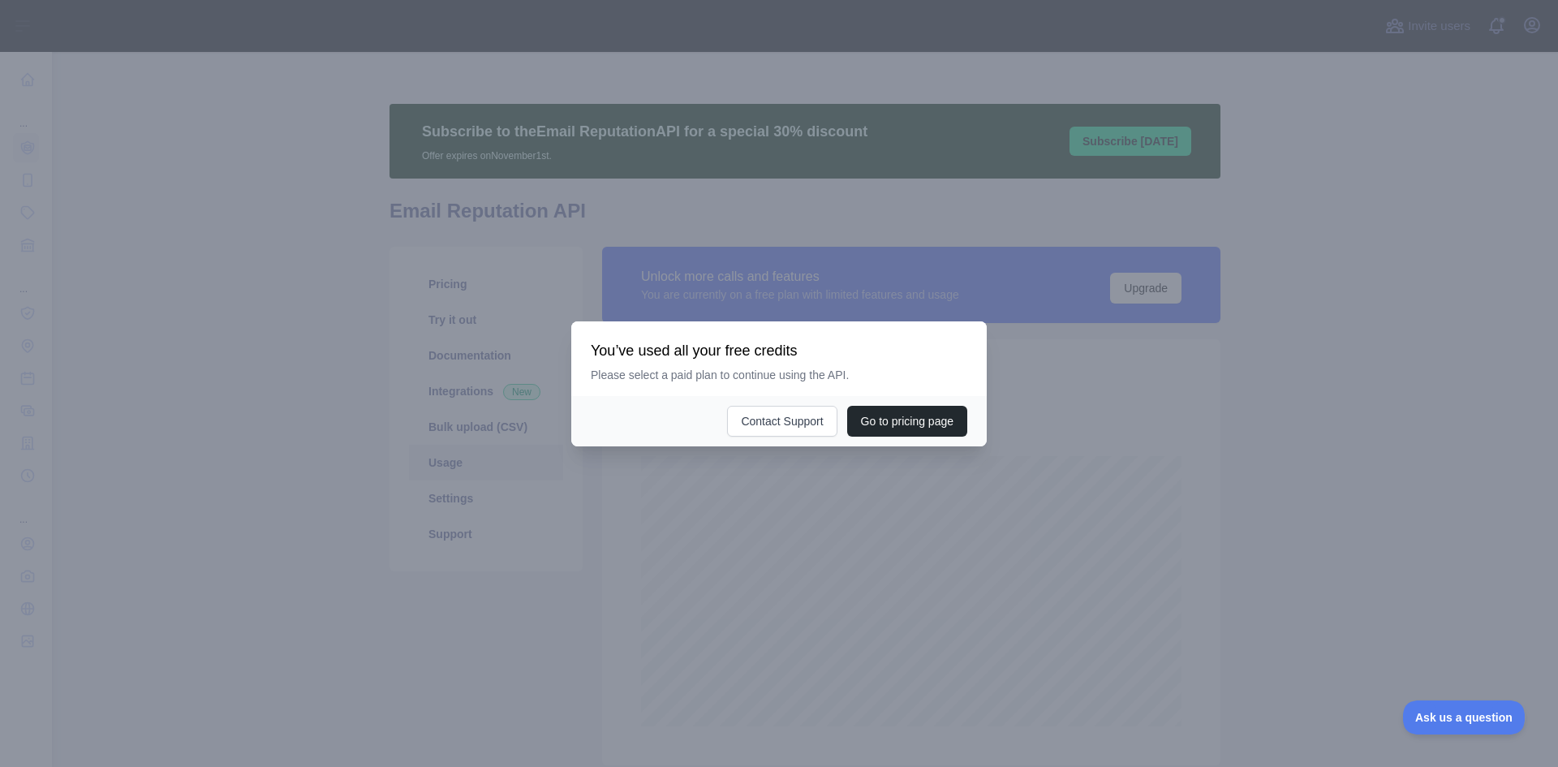
scroll to position [715, 1493]
click at [1426, 385] on div at bounding box center [779, 383] width 1558 height 767
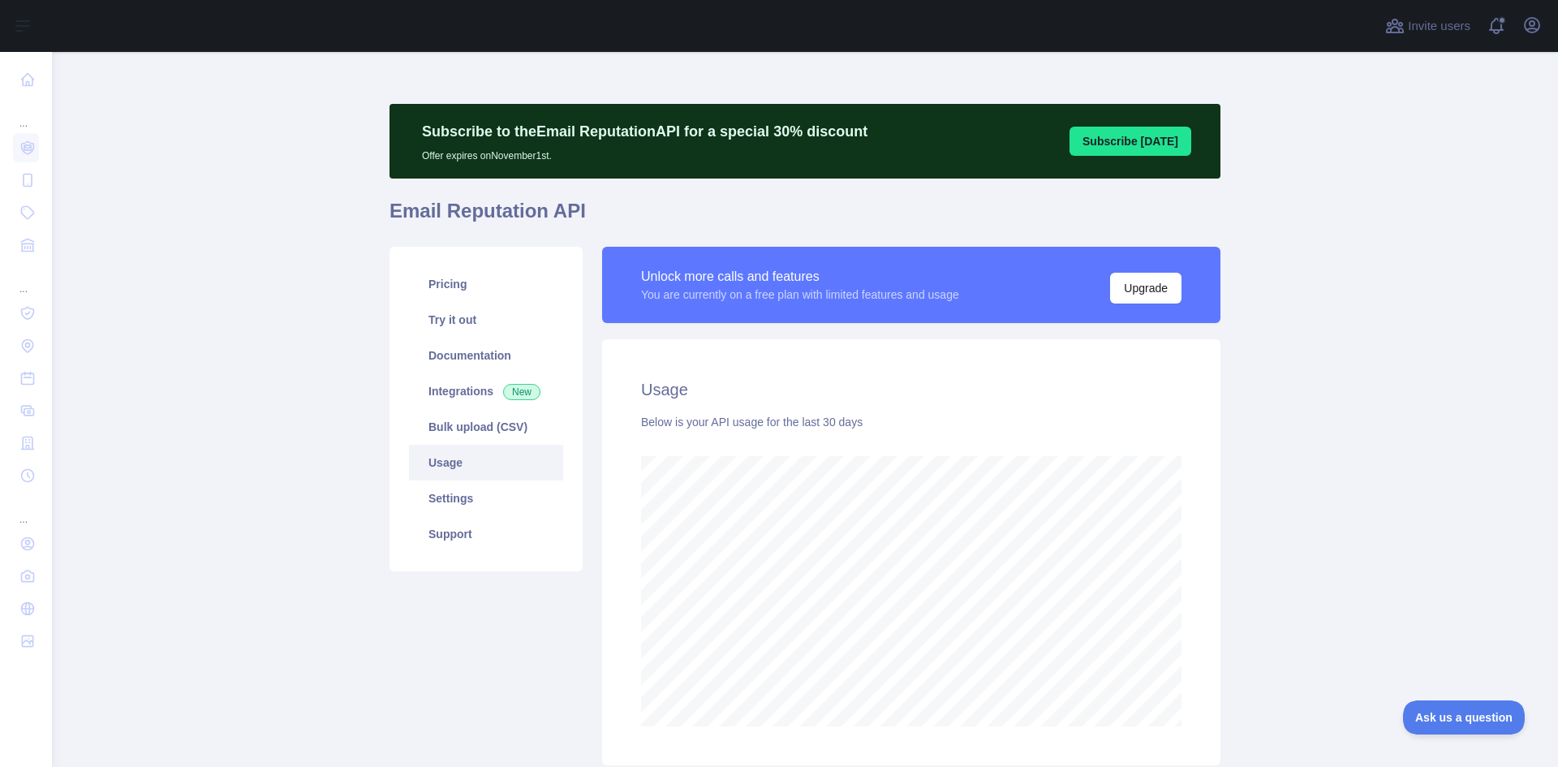
drag, startPoint x: 1297, startPoint y: 294, endPoint x: 1295, endPoint y: 284, distance: 10.8
click at [1297, 294] on main "Subscribe to the Email Reputation API for a special 30 % discount Offer expires…" at bounding box center [805, 409] width 1506 height 715
